Goal: Task Accomplishment & Management: Manage account settings

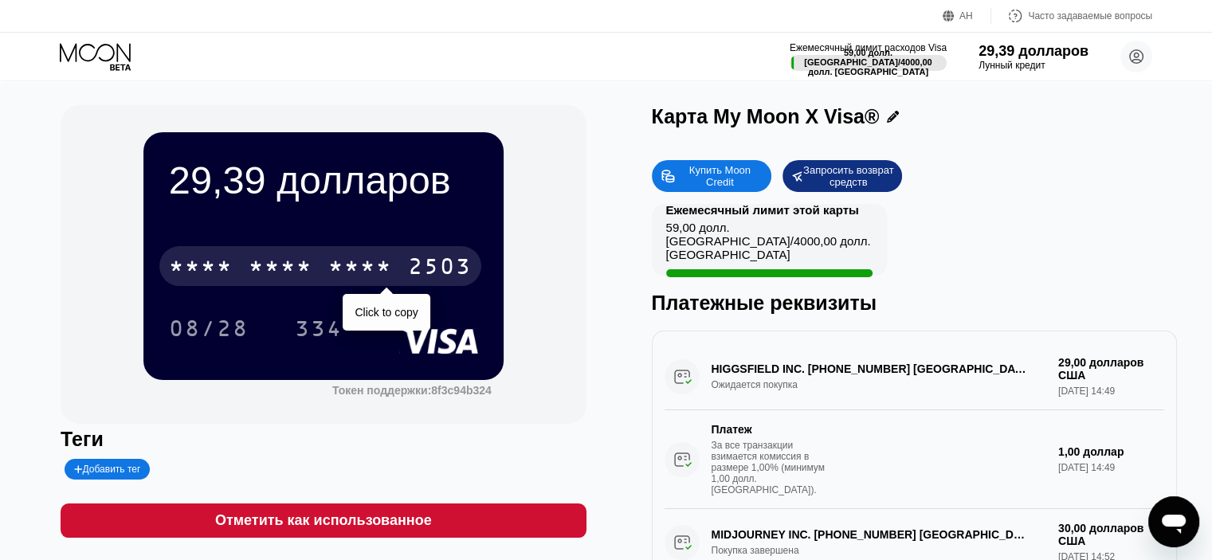
click at [281, 280] on font "*" at bounding box center [289, 269] width 16 height 26
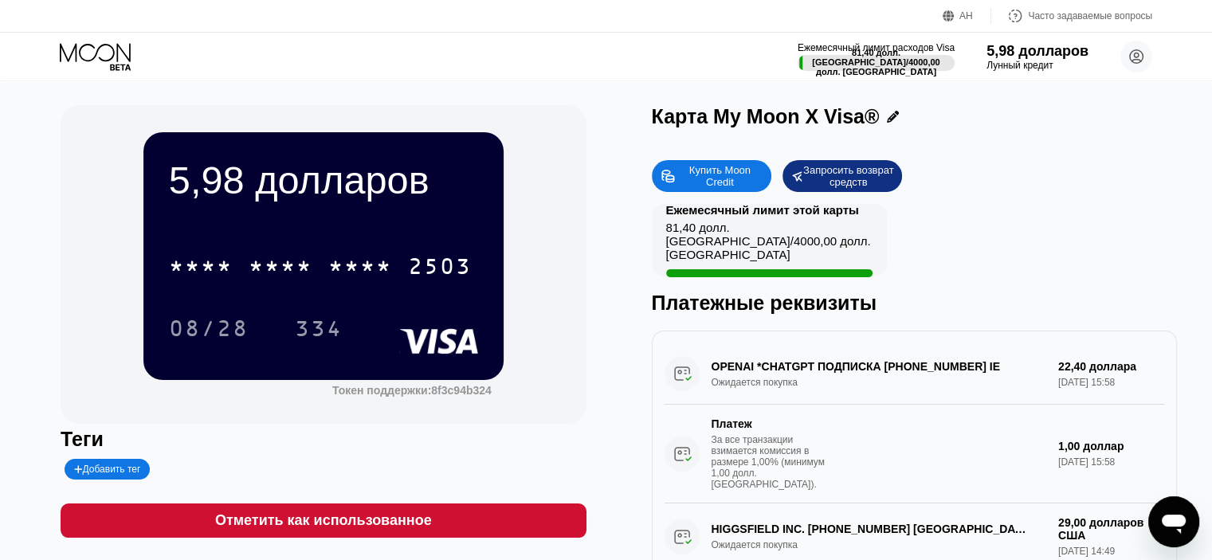
click at [523, 77] on div "Ежемесячный лимит расходов Visa 81,40 долл. США / 4000,00 долл. США 5,98 доллар…" at bounding box center [606, 57] width 1212 height 48
